Goal: Task Accomplishment & Management: Manage account settings

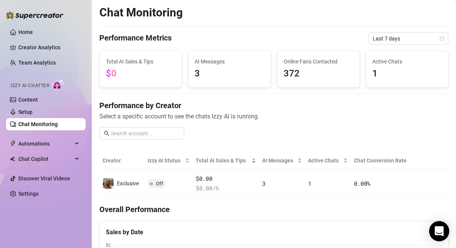
click at [430, 225] on body "Home Creator Analytics Team Analytics Izzy AI Chatter Content Setup Chat Monito…" at bounding box center [228, 124] width 456 height 248
click at [434, 226] on div "Open Intercom Messenger" at bounding box center [439, 231] width 20 height 20
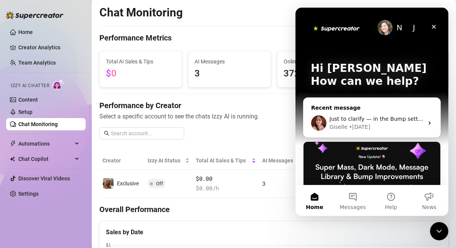
click at [370, 125] on div "Giselle • 1d ago" at bounding box center [376, 127] width 94 height 8
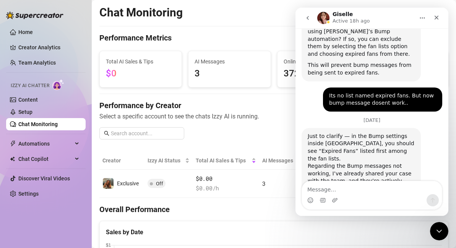
scroll to position [632, 0]
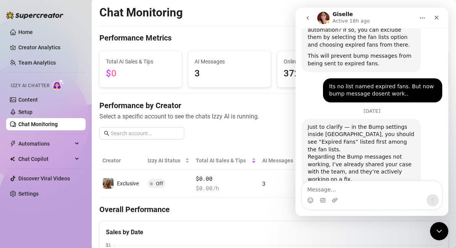
click at [57, 125] on link "Chat Monitoring" at bounding box center [37, 124] width 39 height 6
click at [32, 113] on link "Setup" at bounding box center [25, 112] width 14 height 6
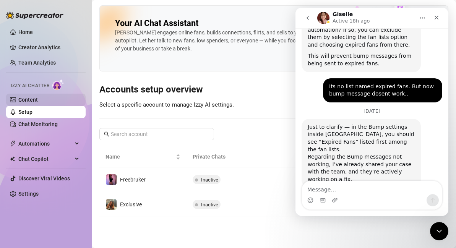
click at [38, 103] on link "Content" at bounding box center [27, 100] width 19 height 6
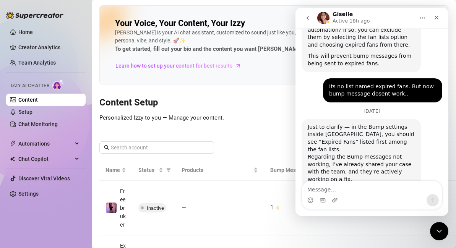
click at [62, 86] on img at bounding box center [58, 84] width 12 height 11
click at [58, 84] on img at bounding box center [58, 84] width 12 height 11
click at [48, 44] on link "Creator Analytics" at bounding box center [48, 47] width 61 height 12
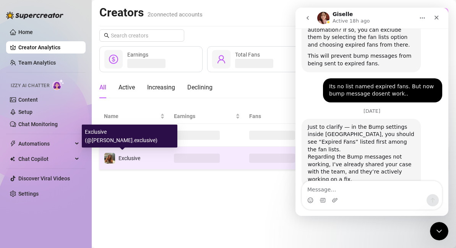
click at [128, 159] on span "Exclusive" at bounding box center [129, 158] width 22 height 6
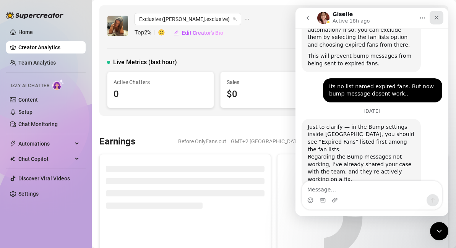
click at [438, 18] on icon "Close" at bounding box center [436, 18] width 6 height 6
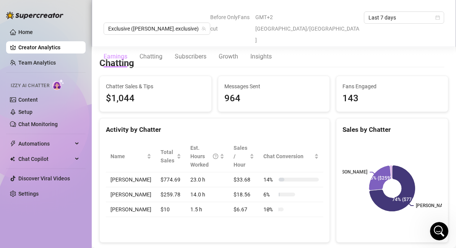
scroll to position [245, 0]
click at [159, 46] on div "Chatting" at bounding box center [150, 56] width 23 height 21
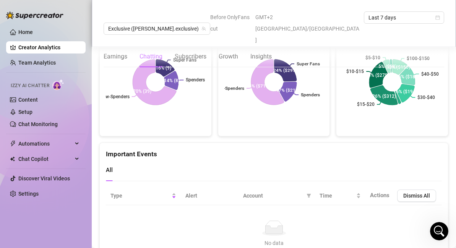
scroll to position [1646, 0]
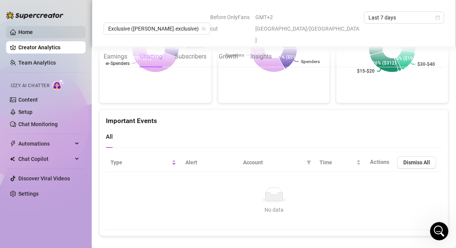
click at [33, 34] on link "Home" at bounding box center [25, 32] width 15 height 6
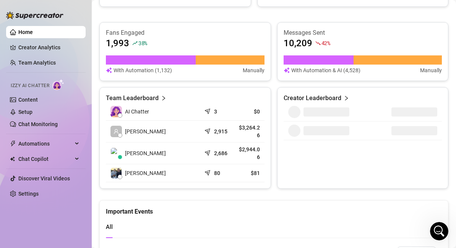
scroll to position [294, 0]
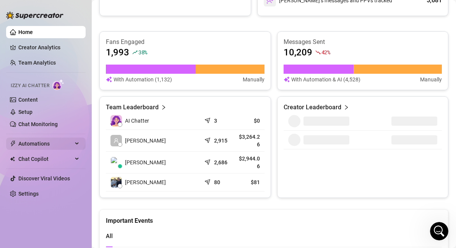
click at [50, 139] on span "Automations" at bounding box center [45, 144] width 54 height 12
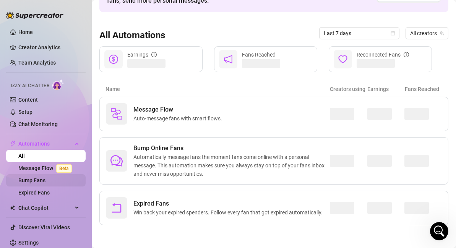
click at [45, 183] on link "Bump Fans" at bounding box center [31, 180] width 27 height 6
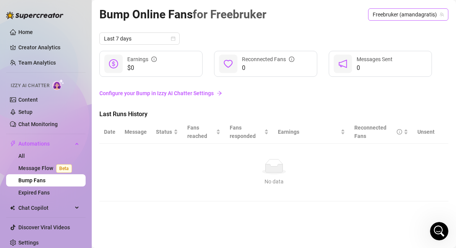
click at [386, 13] on span "Freebruker (amandagratis)" at bounding box center [407, 14] width 71 height 11
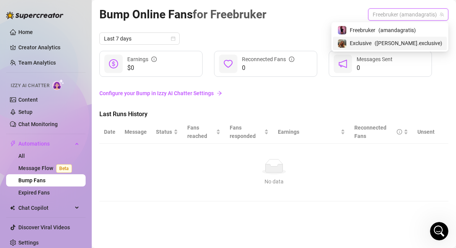
click at [371, 44] on span "Exclusive" at bounding box center [360, 43] width 22 height 8
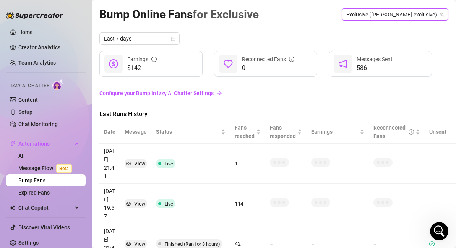
click at [159, 89] on link "Configure your Bump in Izzy AI Chatter Settings" at bounding box center [273, 93] width 349 height 8
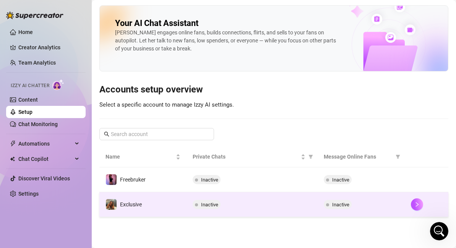
click at [209, 205] on span "Inactive" at bounding box center [209, 205] width 17 height 6
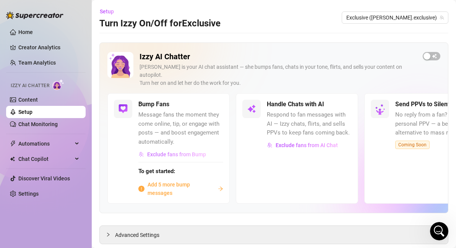
click at [173, 151] on span "Exclude fans from Bump" at bounding box center [176, 154] width 59 height 6
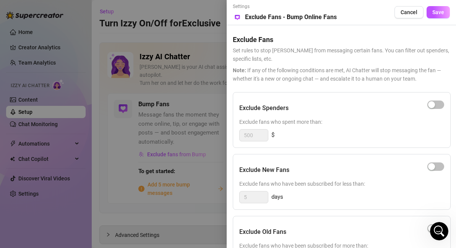
click at [340, 74] on span "Note: If any of the following conditions are met, AI Chatter will stop messagin…" at bounding box center [341, 74] width 217 height 17
click at [183, 65] on div at bounding box center [228, 124] width 456 height 248
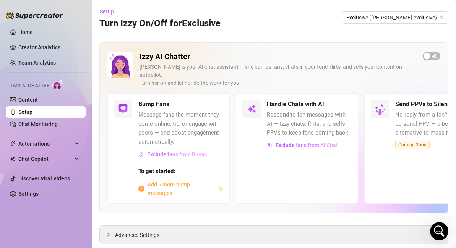
click at [180, 151] on span "Exclude fans from Bump" at bounding box center [176, 154] width 59 height 6
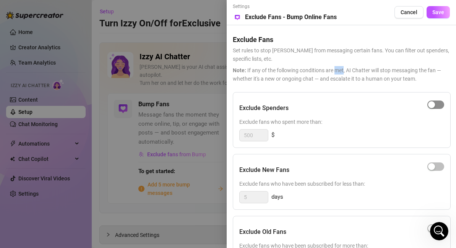
click at [435, 105] on span "button" at bounding box center [435, 104] width 17 height 8
click at [435, 105] on button "button" at bounding box center [435, 104] width 17 height 8
click at [437, 231] on icon "Open Intercom Messenger" at bounding box center [437, 230] width 5 height 6
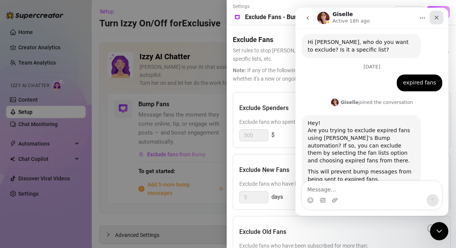
click at [436, 19] on icon "Close" at bounding box center [436, 18] width 6 height 6
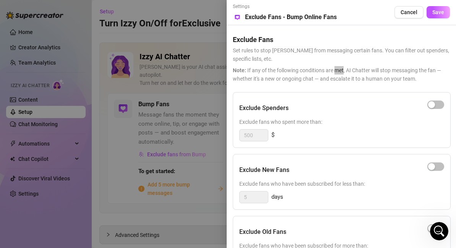
scroll to position [632, 0]
click at [315, 140] on div "500 $" at bounding box center [341, 135] width 205 height 12
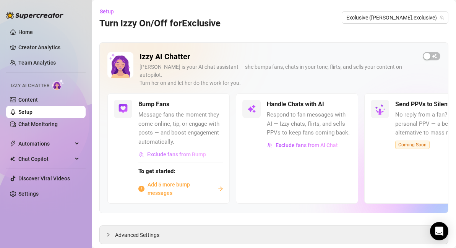
click at [175, 148] on button "Exclude fans from Bump" at bounding box center [172, 154] width 68 height 12
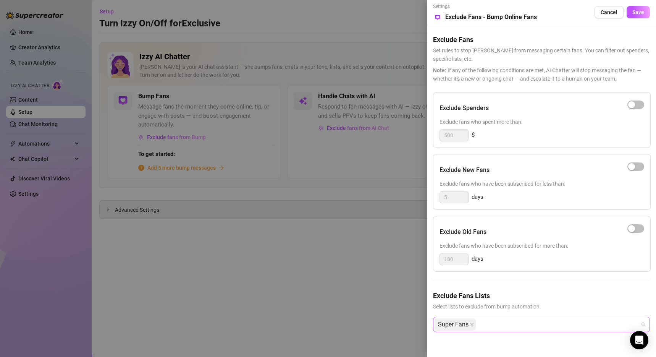
click at [455, 248] on div "Super Fans" at bounding box center [538, 324] width 206 height 14
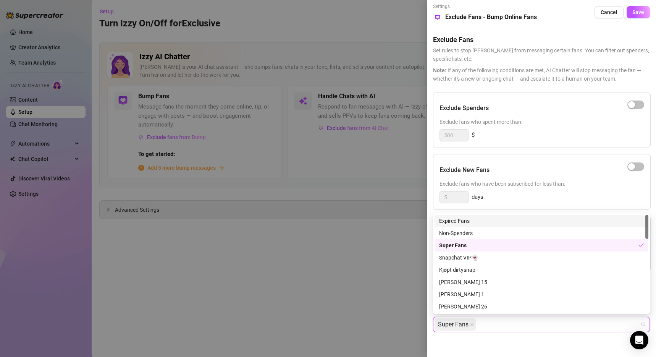
click at [455, 222] on div "Expired Fans" at bounding box center [541, 221] width 205 height 8
click at [455, 248] on span at bounding box center [472, 324] width 4 height 11
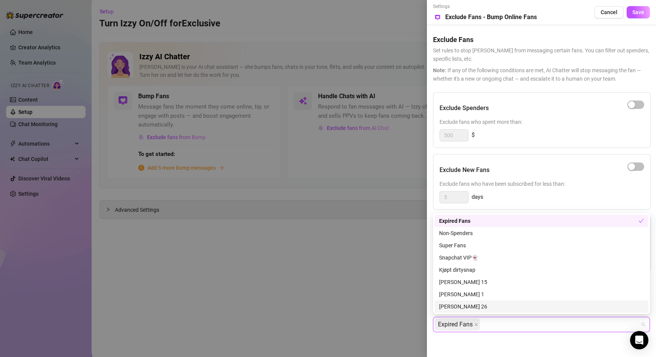
click at [359, 248] on div at bounding box center [328, 178] width 656 height 357
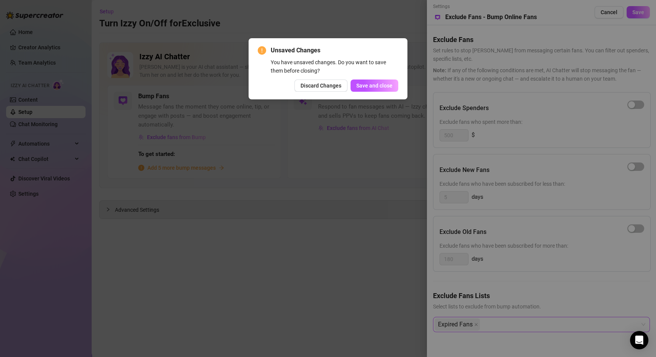
click at [455, 197] on div "Unsaved Changes You have unsaved changes. Do you want to save them before closi…" at bounding box center [328, 178] width 656 height 357
click at [373, 86] on span "Save and close" at bounding box center [374, 86] width 36 height 6
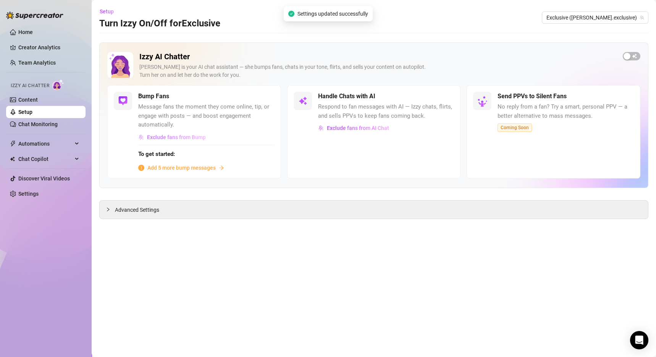
click at [181, 138] on span "Exclude fans from Bump" at bounding box center [176, 137] width 59 height 6
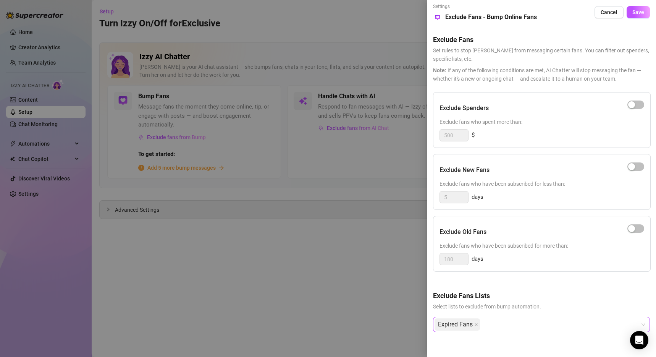
click at [455, 248] on div "Expired Fans" at bounding box center [538, 324] width 206 height 14
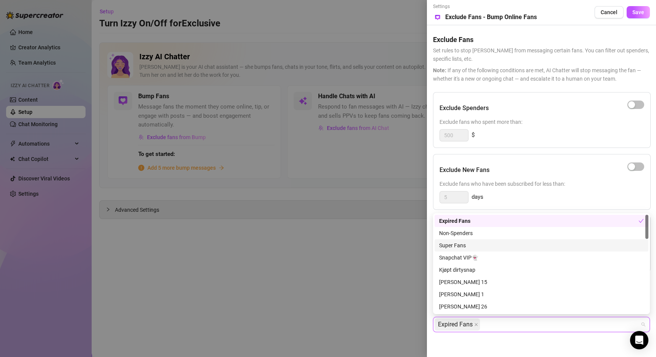
click at [348, 248] on div at bounding box center [328, 178] width 656 height 357
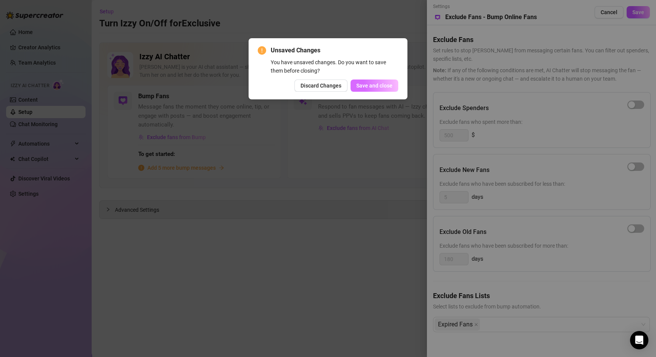
click at [377, 83] on span "Save and close" at bounding box center [374, 86] width 36 height 6
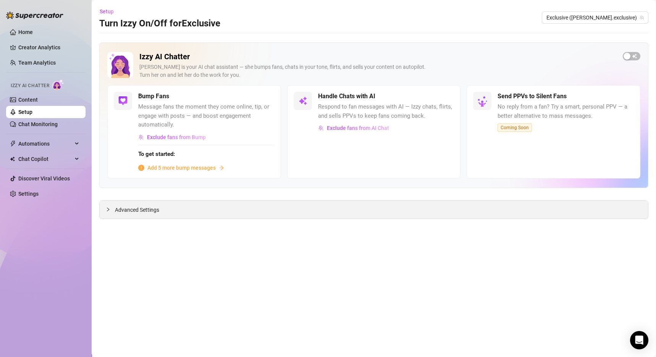
click at [154, 211] on span "Advanced Settings" at bounding box center [137, 209] width 44 height 8
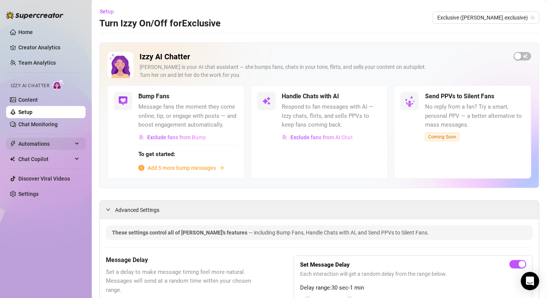
click at [54, 148] on span "Automations" at bounding box center [45, 144] width 54 height 12
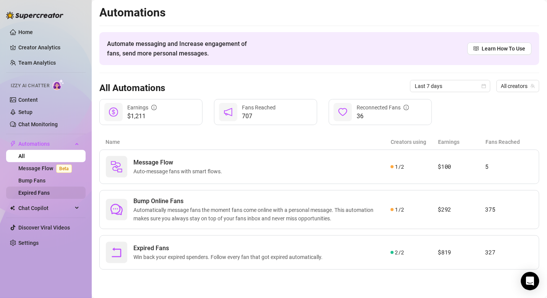
click at [46, 191] on link "Expired Fans" at bounding box center [33, 192] width 31 height 6
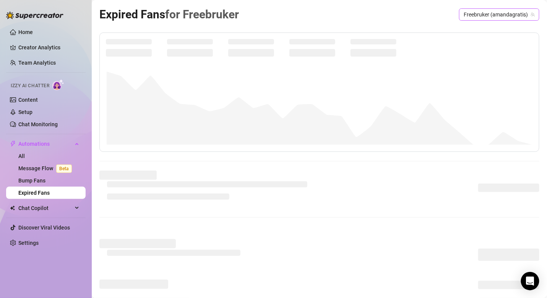
click at [455, 10] on span "Freebruker (amandagratis)" at bounding box center [498, 14] width 71 height 11
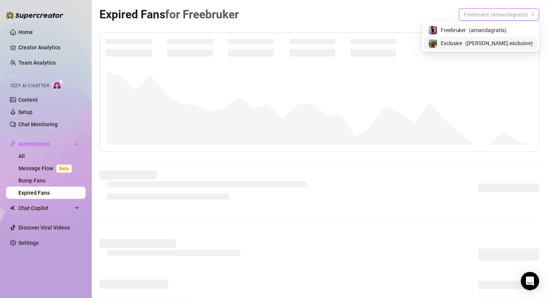
click at [455, 41] on span "Exclusive" at bounding box center [451, 43] width 22 height 8
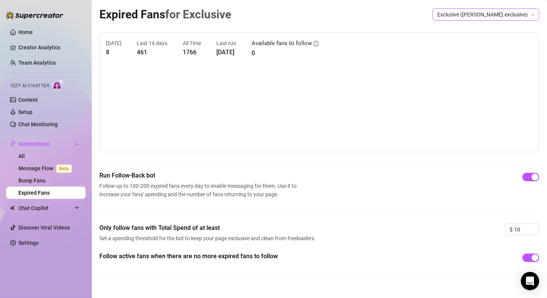
click at [455, 15] on span "Exclusive ([PERSON_NAME].exclusive)" at bounding box center [485, 14] width 97 height 11
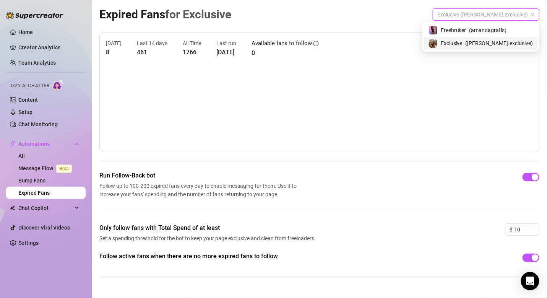
click at [455, 47] on span "( [PERSON_NAME].exclusive )" at bounding box center [499, 43] width 68 height 8
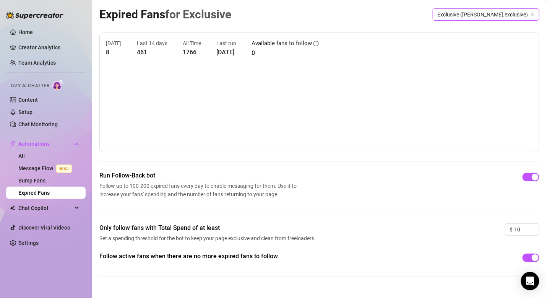
click at [455, 19] on span "Exclusive ([PERSON_NAME].exclusive)" at bounding box center [485, 14] width 97 height 11
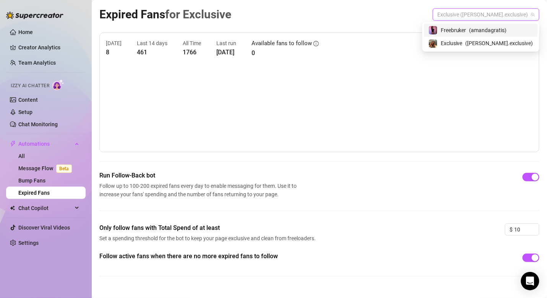
click at [455, 31] on span "( amandagratis )" at bounding box center [487, 30] width 37 height 8
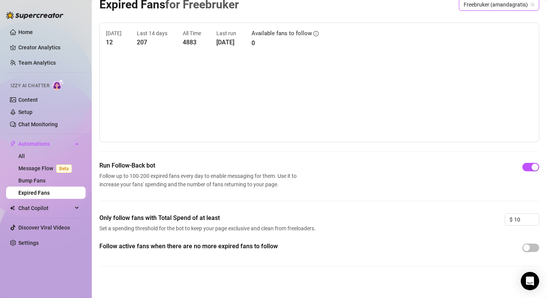
scroll to position [13, 0]
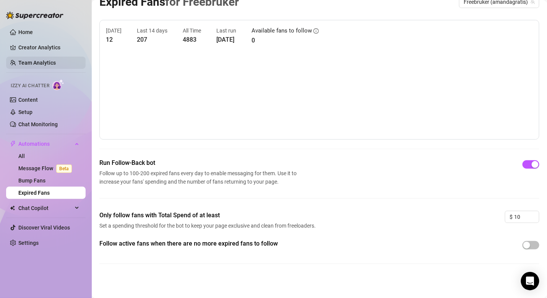
click at [48, 60] on link "Team Analytics" at bounding box center [36, 63] width 37 height 6
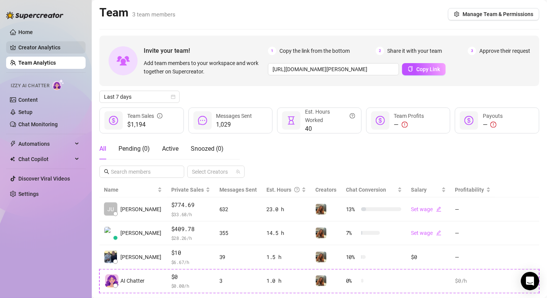
click at [49, 47] on link "Creator Analytics" at bounding box center [48, 47] width 61 height 12
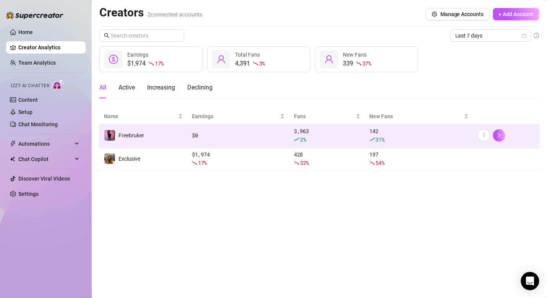
click at [405, 129] on div "142 31 %" at bounding box center [418, 135] width 99 height 17
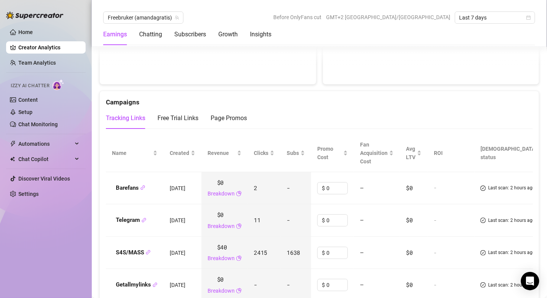
scroll to position [784, 0]
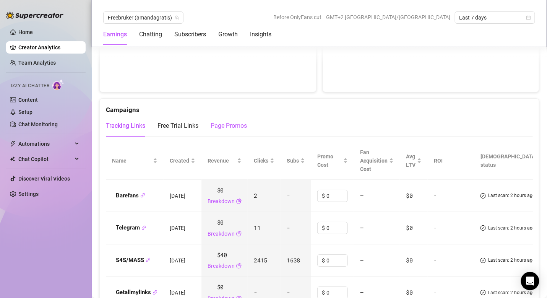
click at [228, 123] on div "Page Promos" at bounding box center [228, 125] width 36 height 9
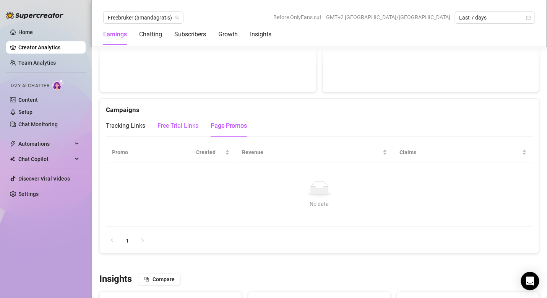
click at [182, 125] on div "Free Trial Links" at bounding box center [177, 125] width 41 height 9
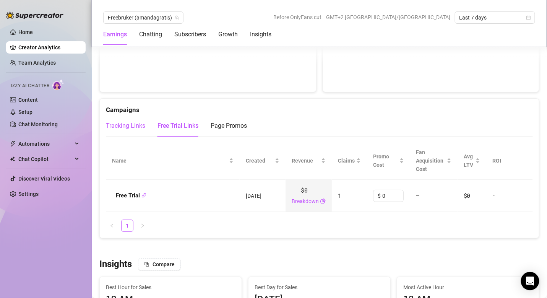
click at [124, 121] on div "Tracking Links" at bounding box center [125, 125] width 39 height 9
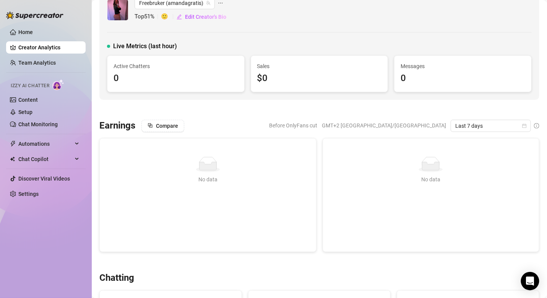
scroll to position [23, 0]
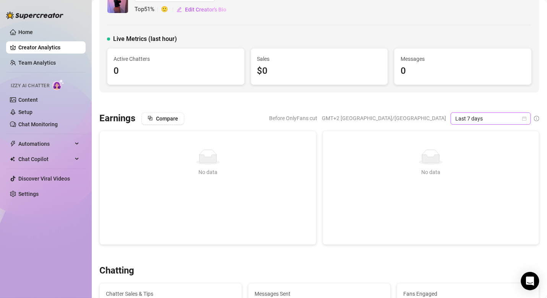
click at [455, 117] on icon "calendar" at bounding box center [524, 118] width 4 height 4
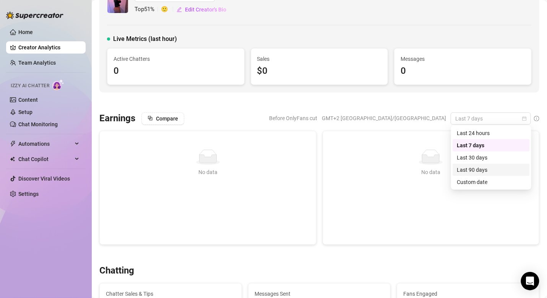
click at [455, 171] on div "Last 90 days" at bounding box center [491, 169] width 68 height 8
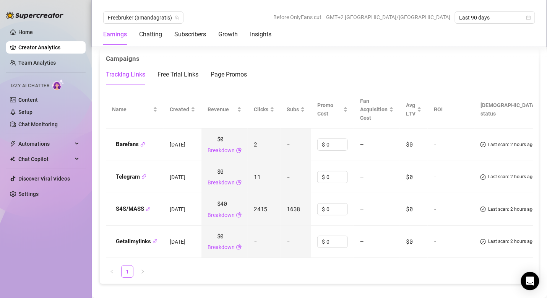
scroll to position [823, 0]
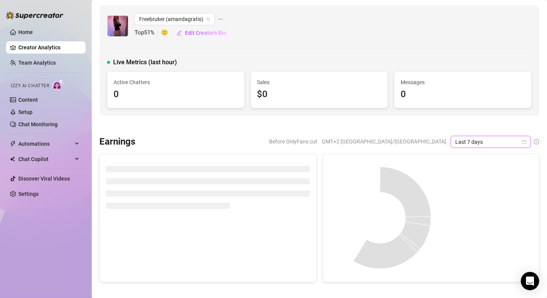
click at [521, 140] on span "Last 7 days" at bounding box center [490, 141] width 71 height 11
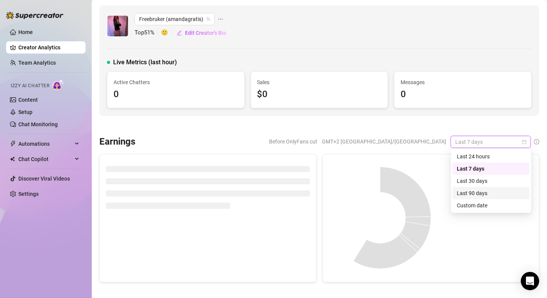
click at [484, 194] on div "Last 90 days" at bounding box center [491, 193] width 68 height 8
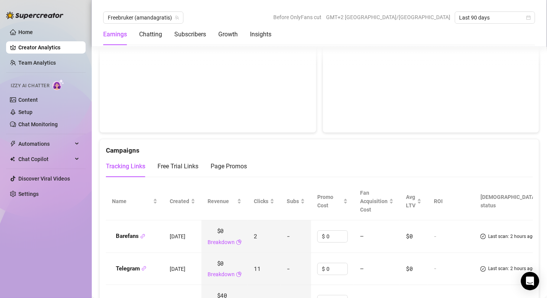
scroll to position [766, 0]
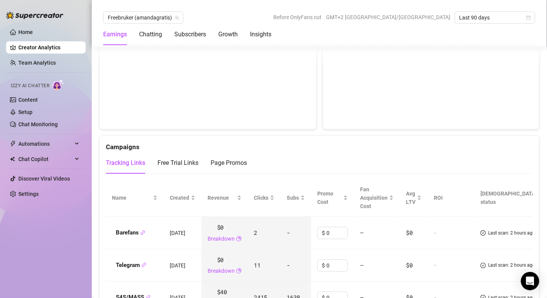
click at [258, 228] on td "2" at bounding box center [264, 233] width 33 height 32
click at [266, 228] on td "2" at bounding box center [264, 233] width 33 height 32
click at [497, 229] on span "Last scan: 2 hours ago" at bounding box center [511, 232] width 47 height 7
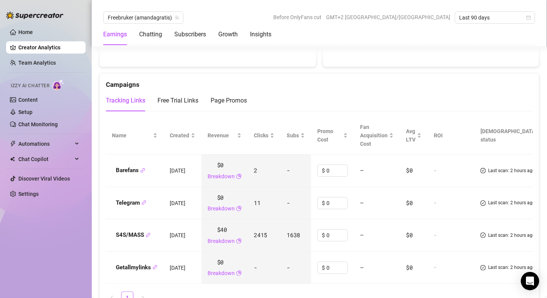
scroll to position [840, 0]
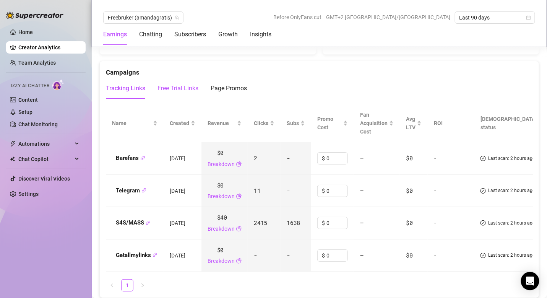
click at [180, 86] on div "Free Trial Links" at bounding box center [177, 88] width 41 height 9
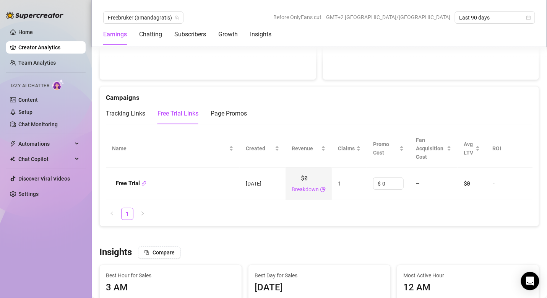
scroll to position [811, 0]
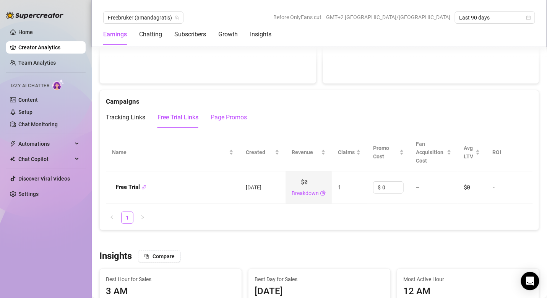
click at [226, 114] on div "Page Promos" at bounding box center [228, 117] width 36 height 9
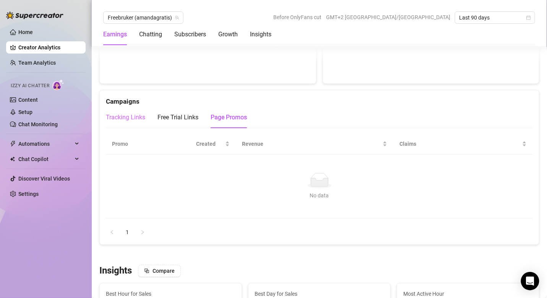
click at [125, 109] on div "Tracking Links" at bounding box center [125, 117] width 39 height 21
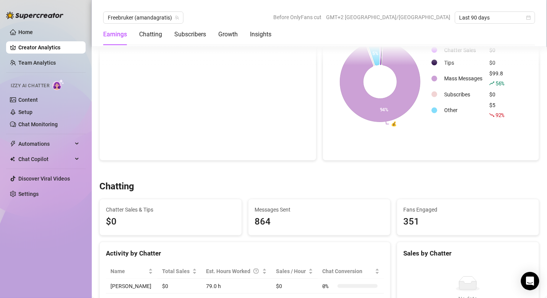
scroll to position [0, 0]
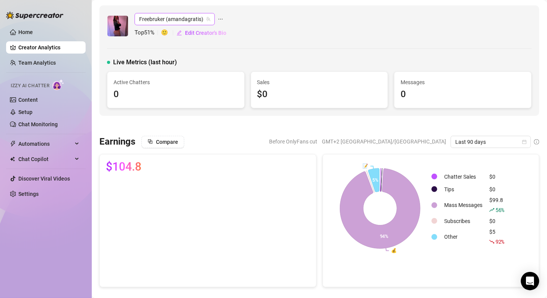
click at [167, 17] on span "Freebruker (amandagratis)" at bounding box center [174, 18] width 71 height 11
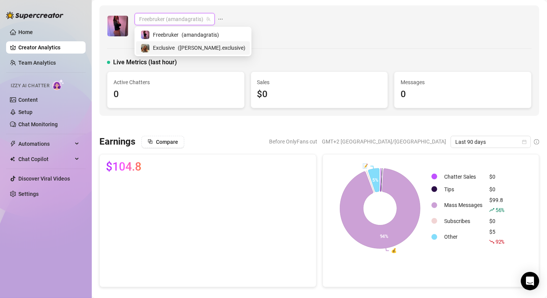
click at [189, 47] on span "( [PERSON_NAME].exclusive )" at bounding box center [212, 48] width 68 height 8
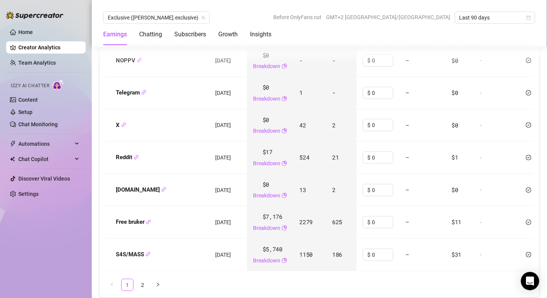
scroll to position [1047, 0]
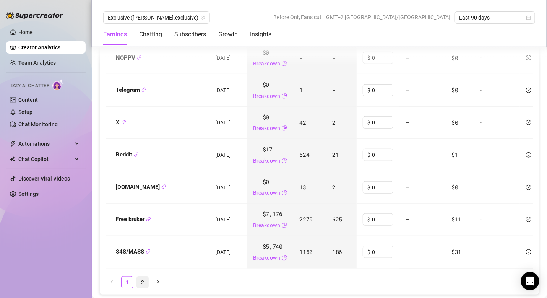
click at [138, 279] on link "2" at bounding box center [142, 281] width 11 height 11
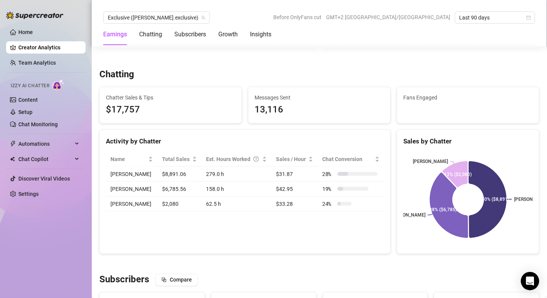
scroll to position [0, 0]
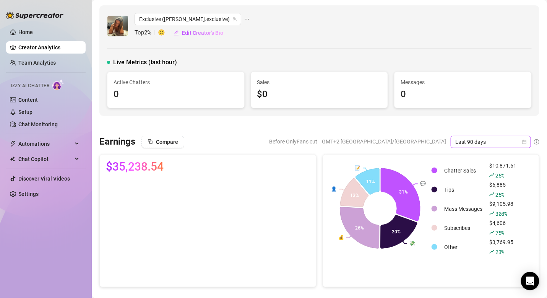
click at [508, 138] on span "Last 90 days" at bounding box center [490, 141] width 71 height 11
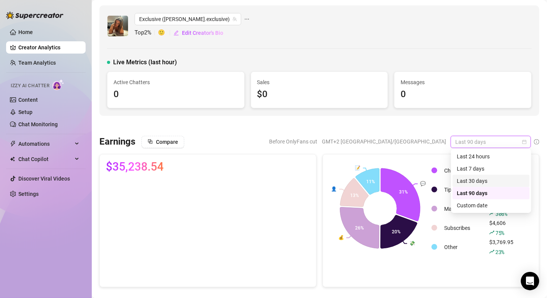
click at [492, 177] on div "Last 30 days" at bounding box center [491, 180] width 68 height 8
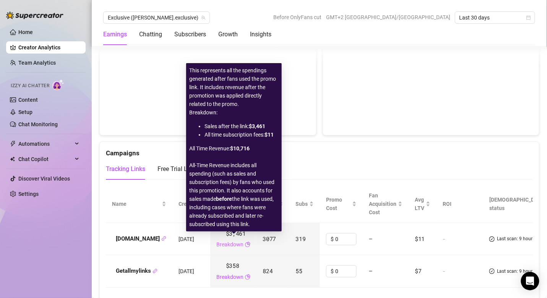
scroll to position [770, 0]
click at [230, 238] on link "Breakdown" at bounding box center [229, 242] width 27 height 8
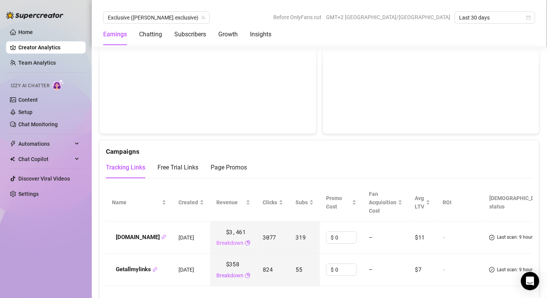
click at [240, 241] on link "Breakdown" at bounding box center [229, 242] width 27 height 8
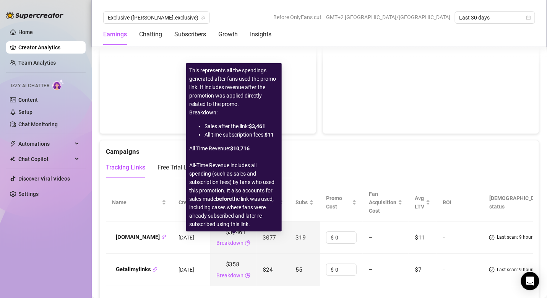
click at [246, 240] on icon "pie-chart" at bounding box center [247, 242] width 5 height 5
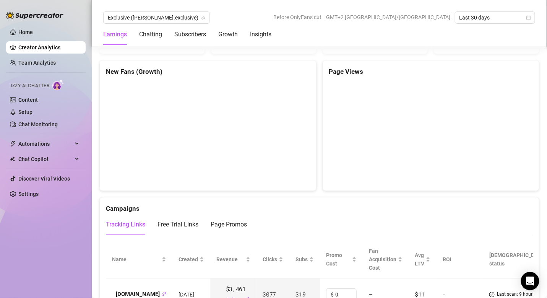
scroll to position [713, 0]
click at [259, 33] on div "Insights" at bounding box center [260, 34] width 21 height 9
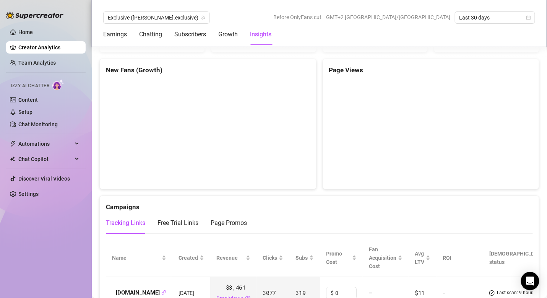
scroll to position [713, 0]
